Goal: Information Seeking & Learning: Stay updated

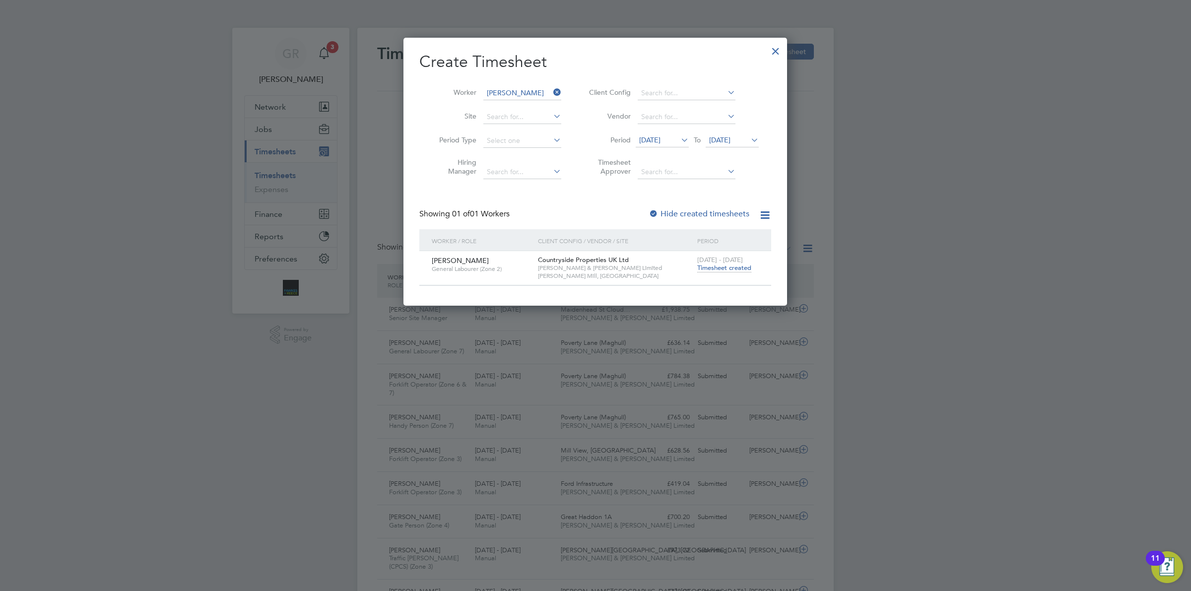
click at [775, 53] on div at bounding box center [776, 49] width 18 height 18
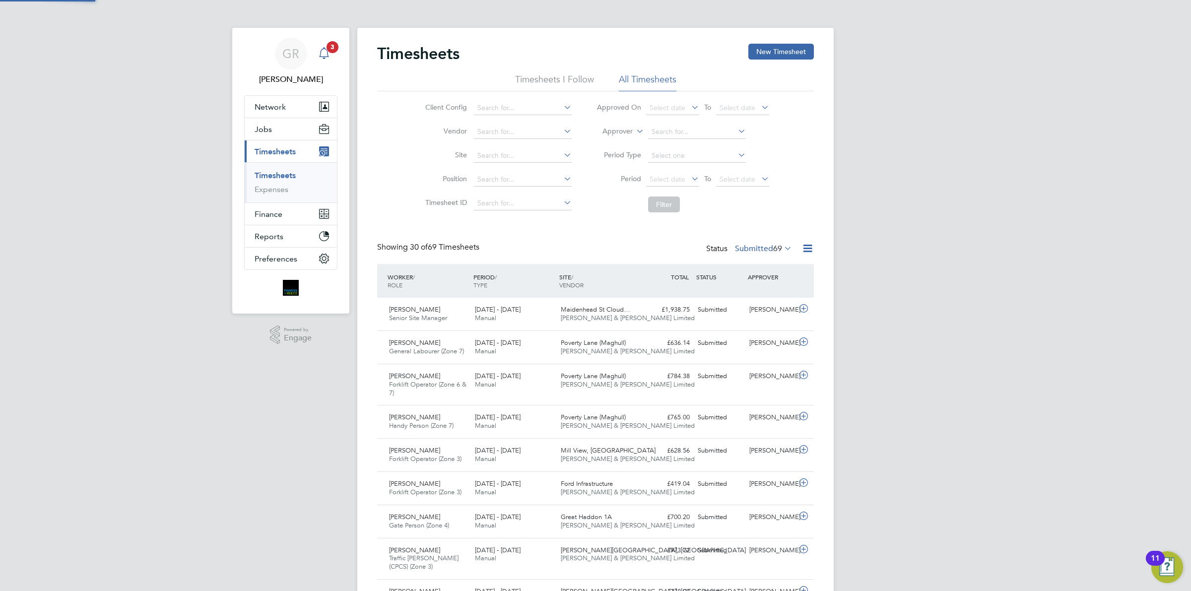
click at [335, 46] on span "3" at bounding box center [333, 47] width 12 height 12
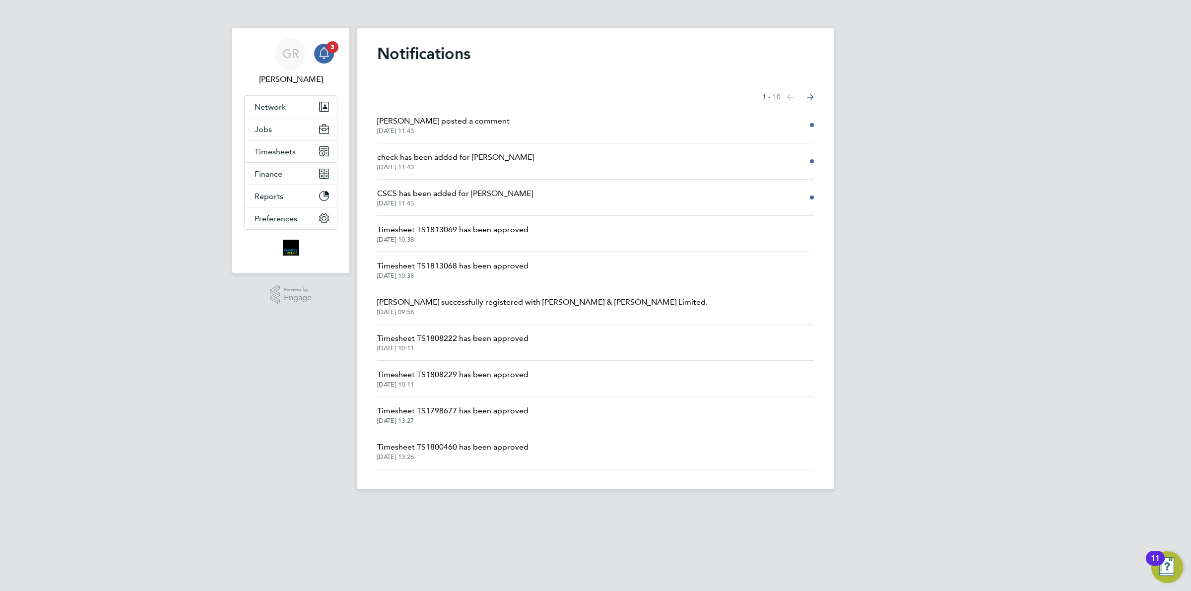
click at [452, 121] on span "[PERSON_NAME] posted a comment" at bounding box center [443, 121] width 133 height 12
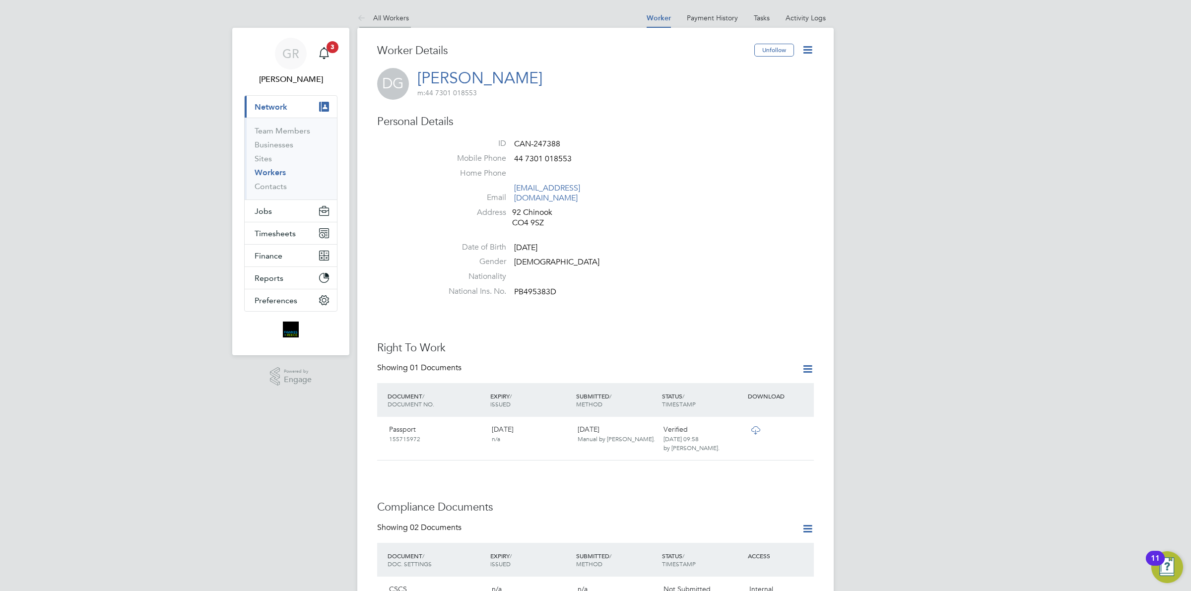
click at [401, 18] on link "All Workers" at bounding box center [383, 17] width 52 height 9
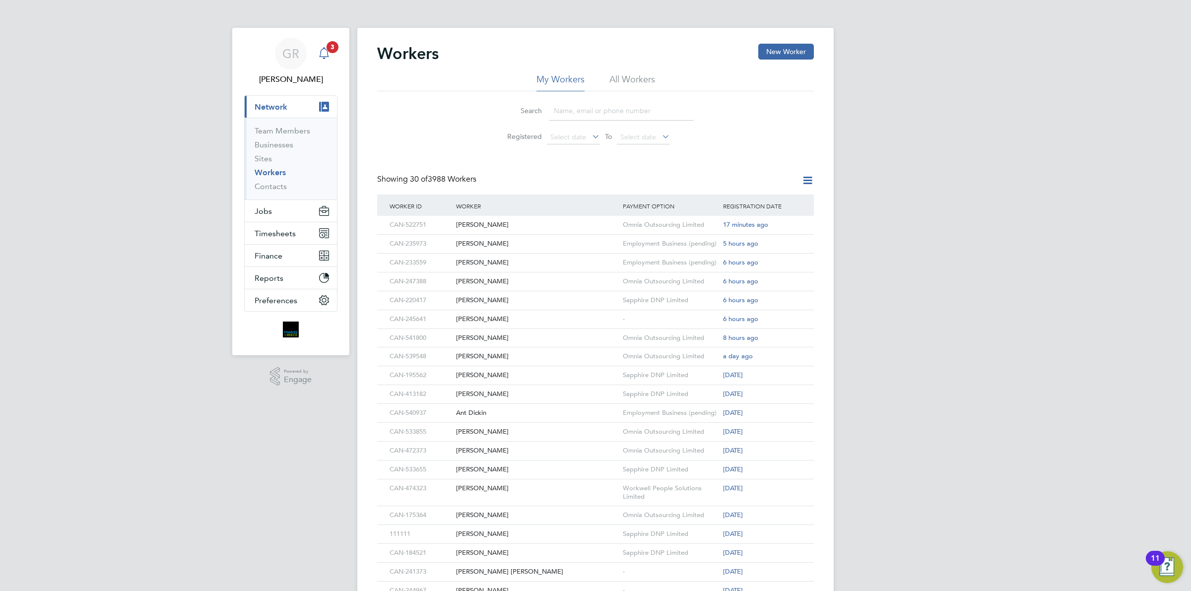
click at [328, 56] on icon "Main navigation" at bounding box center [323, 52] width 9 height 10
